Goal: Transaction & Acquisition: Purchase product/service

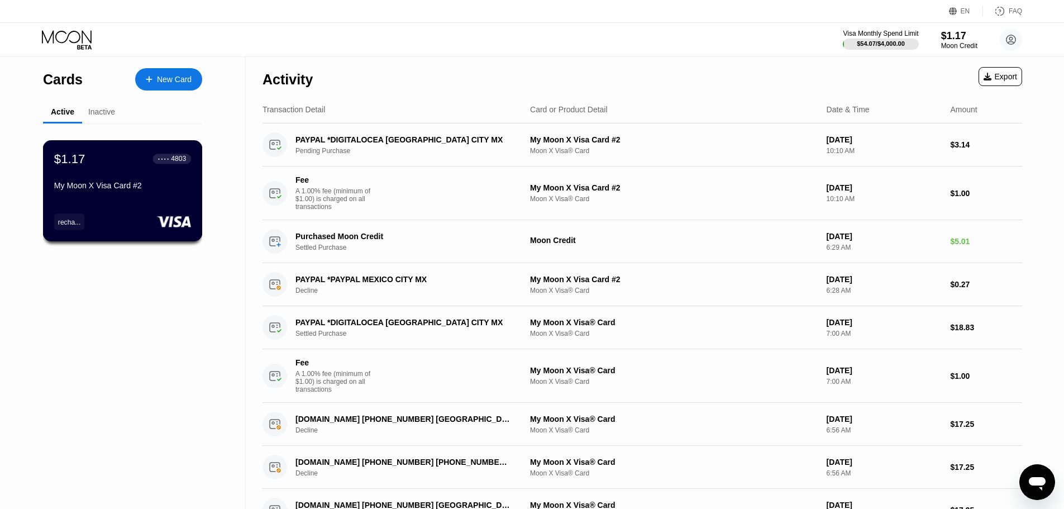
click at [101, 161] on div "$1.17 ● ● ● ● 4803" at bounding box center [122, 158] width 137 height 15
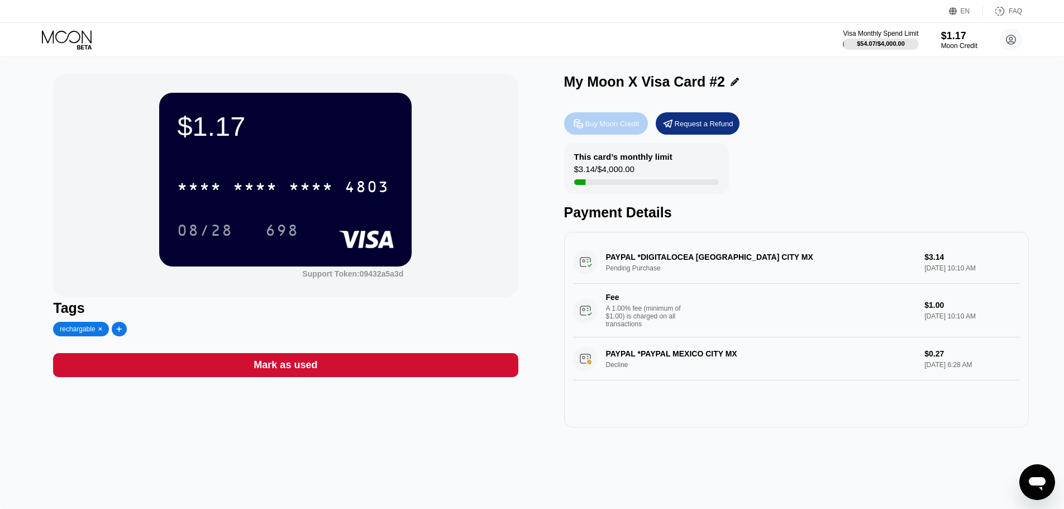
click at [613, 126] on div "Buy Moon Credit" at bounding box center [612, 123] width 54 height 9
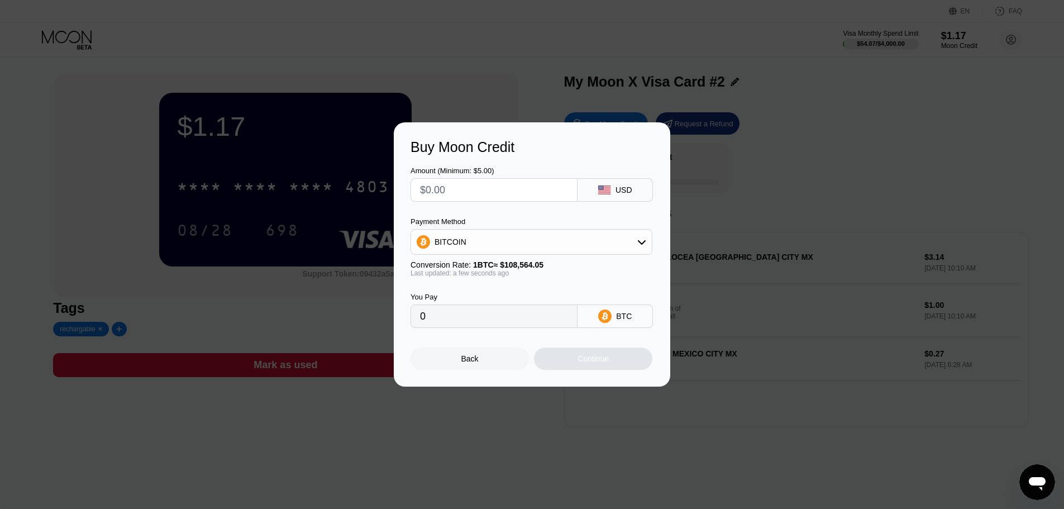
click at [460, 176] on div "Amount (Minimum: $5.00)" at bounding box center [493, 183] width 167 height 35
click at [468, 192] on input "text" at bounding box center [494, 190] width 148 height 22
type input "$1"
type input "0.00000922"
type input "$13"
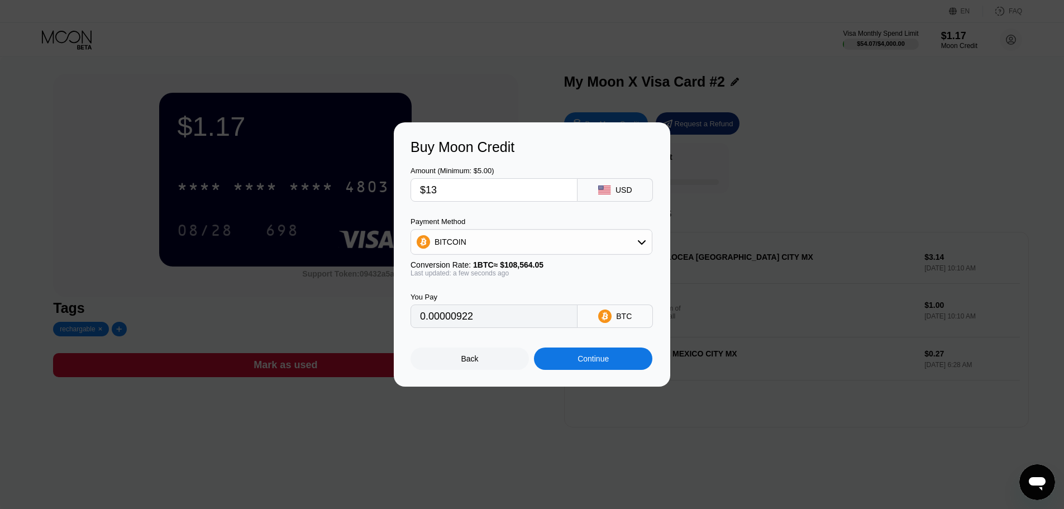
type input "0.00011975"
type input "$13"
click at [537, 247] on div "BITCOIN" at bounding box center [531, 242] width 241 height 22
click at [501, 295] on div "USDT on TRON" at bounding box center [538, 297] width 211 height 9
type input "13.13"
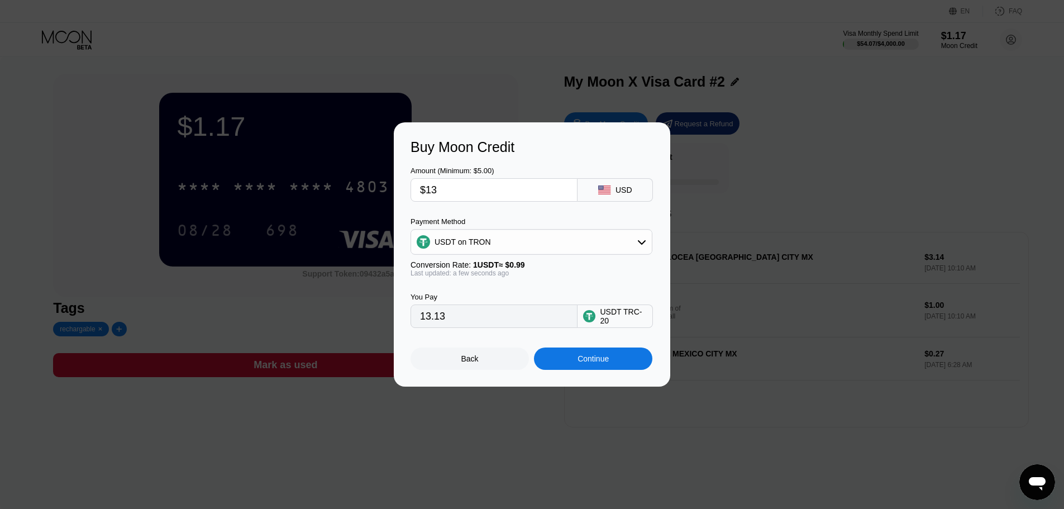
click at [575, 365] on div "Continue" at bounding box center [593, 358] width 118 height 22
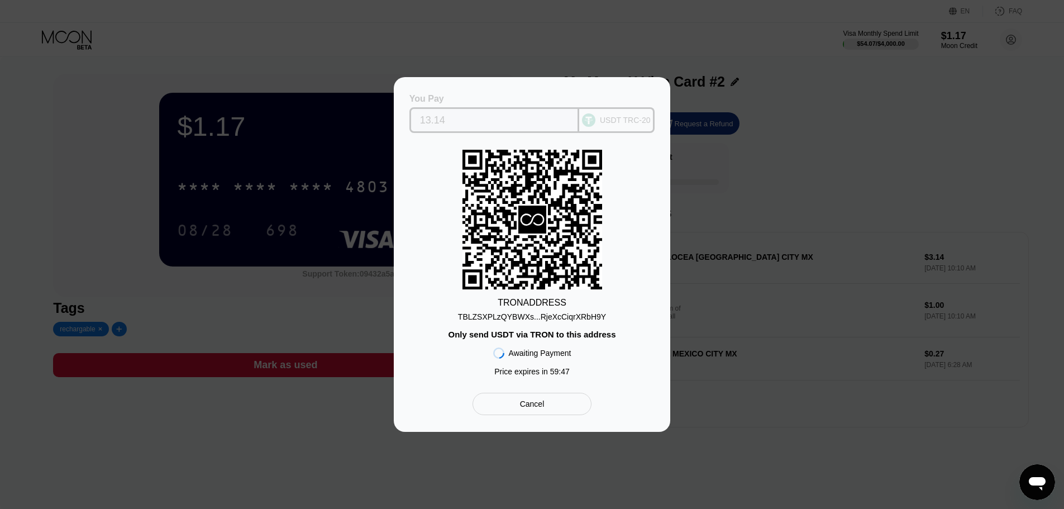
click at [454, 113] on input "13.14" at bounding box center [494, 120] width 149 height 22
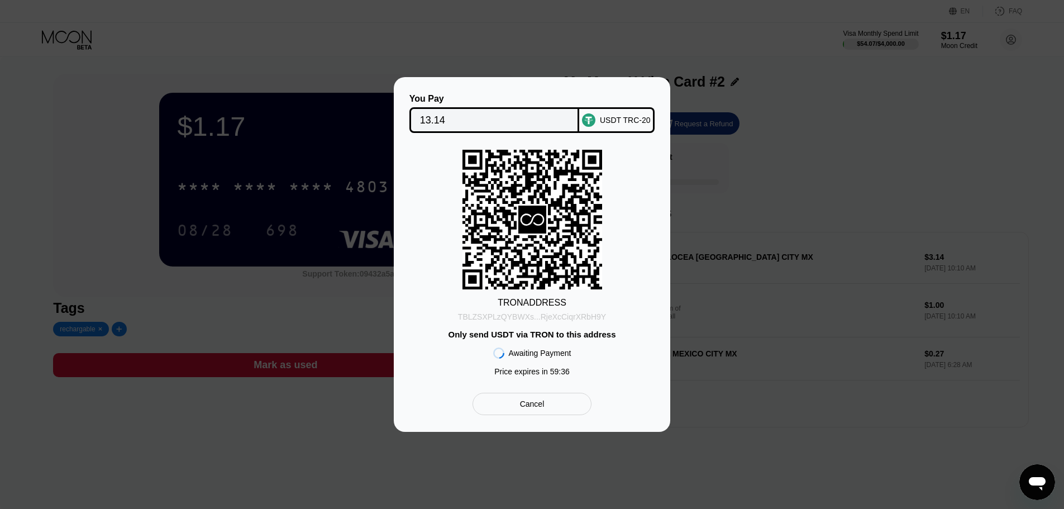
click at [530, 319] on div "TBLZSXPLzQYBWXs...RjeXcCiqrXRbH9Y" at bounding box center [532, 316] width 148 height 9
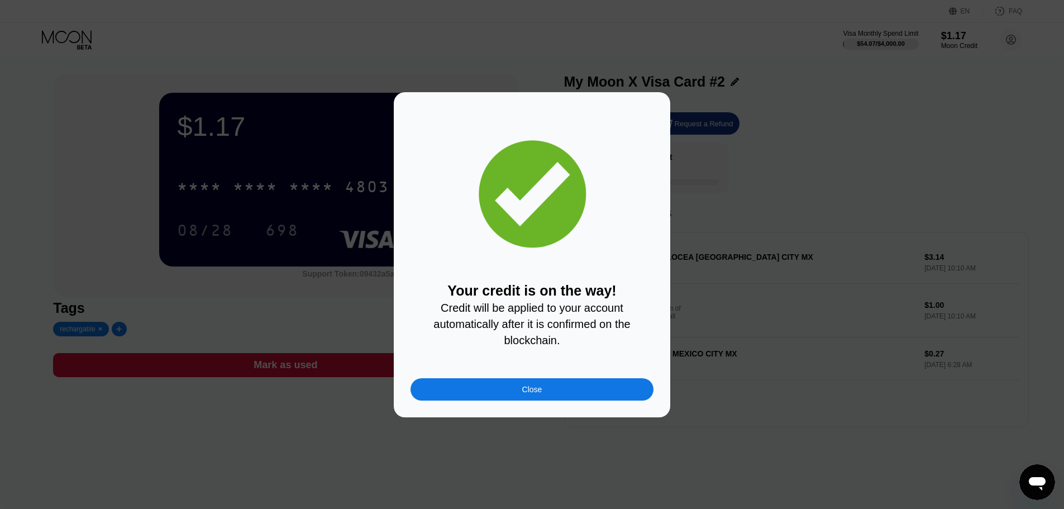
click at [533, 393] on div "Close" at bounding box center [532, 389] width 20 height 9
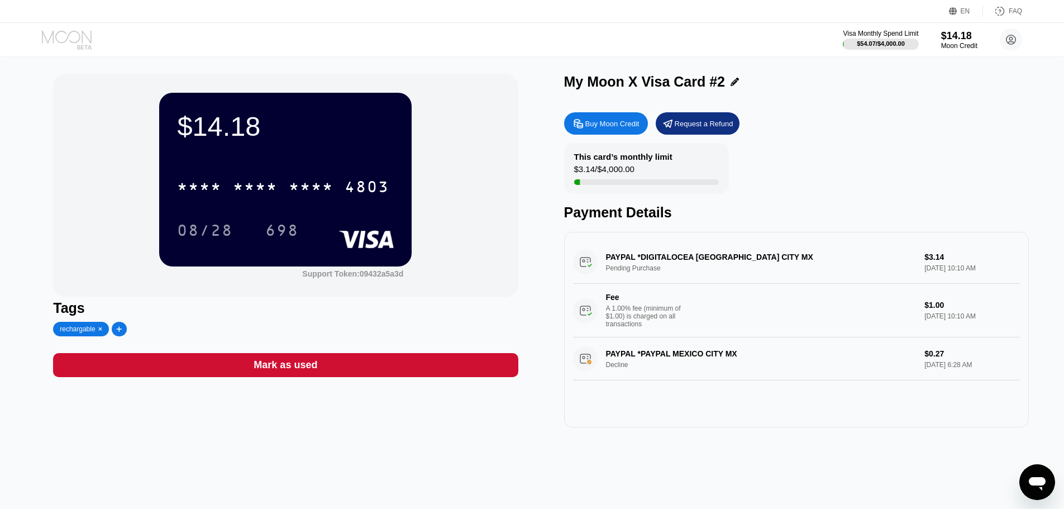
click at [74, 39] on icon at bounding box center [68, 40] width 52 height 20
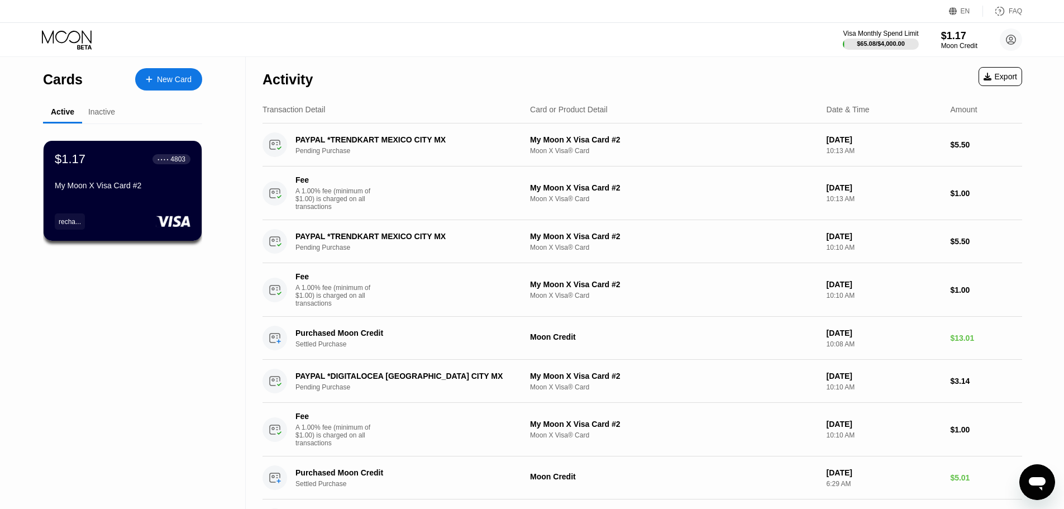
click at [101, 116] on div "Inactive" at bounding box center [101, 111] width 27 height 9
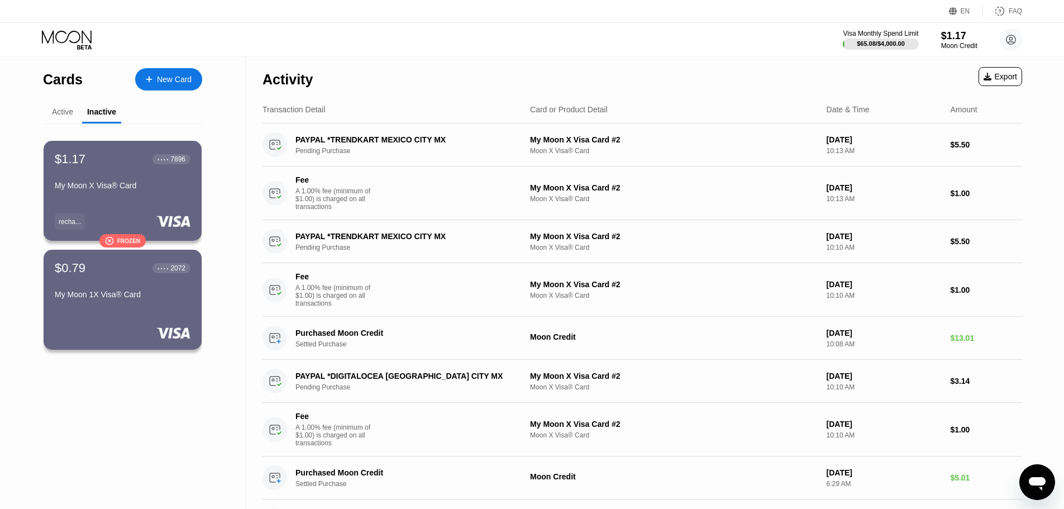
click at [60, 104] on div "Active" at bounding box center [62, 113] width 39 height 22
click at [60, 116] on div "Active" at bounding box center [62, 111] width 21 height 9
